Goal: Task Accomplishment & Management: Use online tool/utility

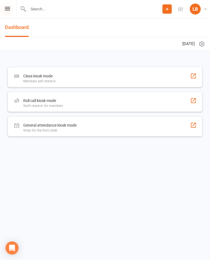
click at [6, 10] on icon at bounding box center [7, 9] width 5 height 4
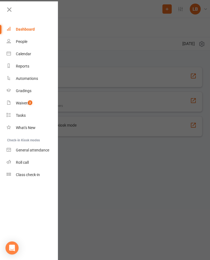
click at [70, 39] on div at bounding box center [105, 130] width 210 height 260
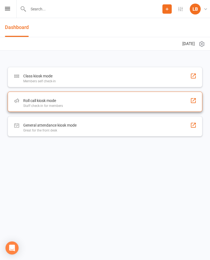
click at [30, 104] on div "Staff check-in for members" at bounding box center [43, 106] width 40 height 4
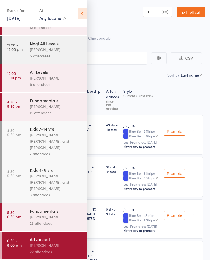
scroll to position [24, 0]
click at [81, 17] on icon at bounding box center [82, 13] width 8 height 11
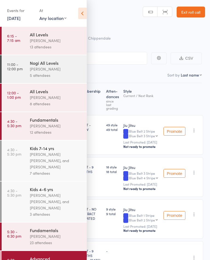
click at [85, 15] on icon at bounding box center [82, 13] width 8 height 11
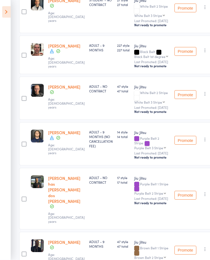
scroll to position [461, 0]
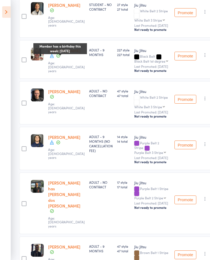
click at [52, 59] on span at bounding box center [51, 56] width 5 height 6
click at [89, 79] on div "ADULT - 9 MONTHS" at bounding box center [101, 59] width 28 height 39
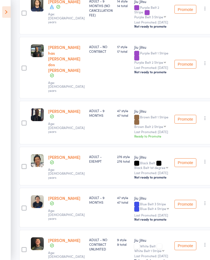
scroll to position [580, 0]
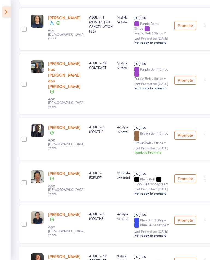
click at [54, 25] on icon at bounding box center [51, 23] width 5 height 5
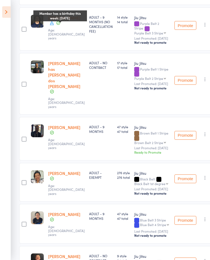
click at [98, 70] on div "ADULT - NO CONTRACT" at bounding box center [101, 64] width 24 height 9
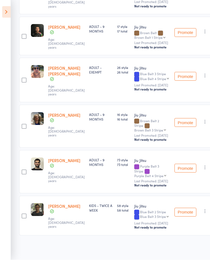
scroll to position [893, 0]
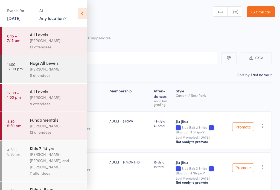
click at [81, 15] on icon at bounding box center [82, 13] width 8 height 11
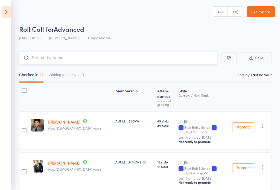
click at [150, 58] on input "search" at bounding box center [118, 58] width 198 height 13
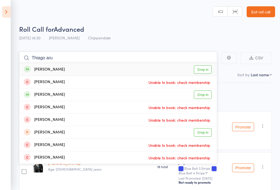
type input "Thiago aru"
click at [203, 70] on link "Drop in" at bounding box center [203, 70] width 18 height 8
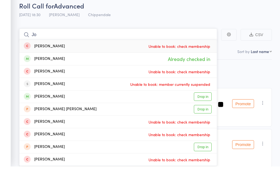
type input "J"
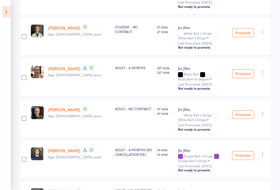
scroll to position [450, 0]
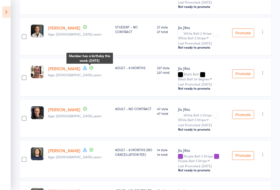
click at [86, 70] on icon at bounding box center [85, 68] width 4 height 4
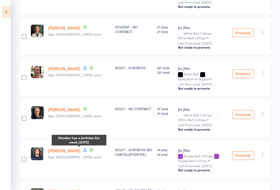
click at [83, 153] on span at bounding box center [85, 150] width 5 height 6
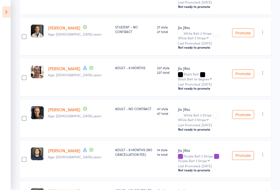
click at [80, 71] on link "Richard Kavanagh" at bounding box center [64, 69] width 32 height 6
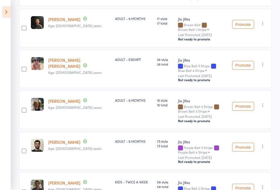
scroll to position [846, 0]
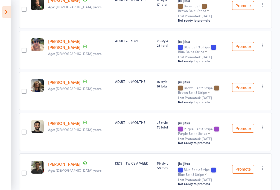
click at [165, 129] on span "73 total" at bounding box center [165, 127] width 17 height 5
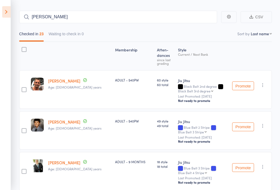
scroll to position [0, 0]
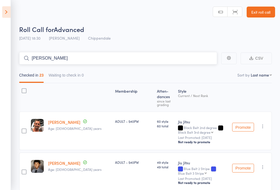
click at [39, 63] on input "Pontes" at bounding box center [118, 58] width 198 height 13
type input "P"
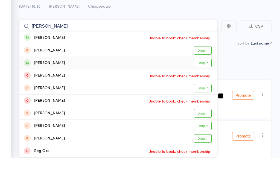
type input "Reis"
click at [202, 91] on link "Drop in" at bounding box center [203, 95] width 18 height 8
